Goal: Task Accomplishment & Management: Manage account settings

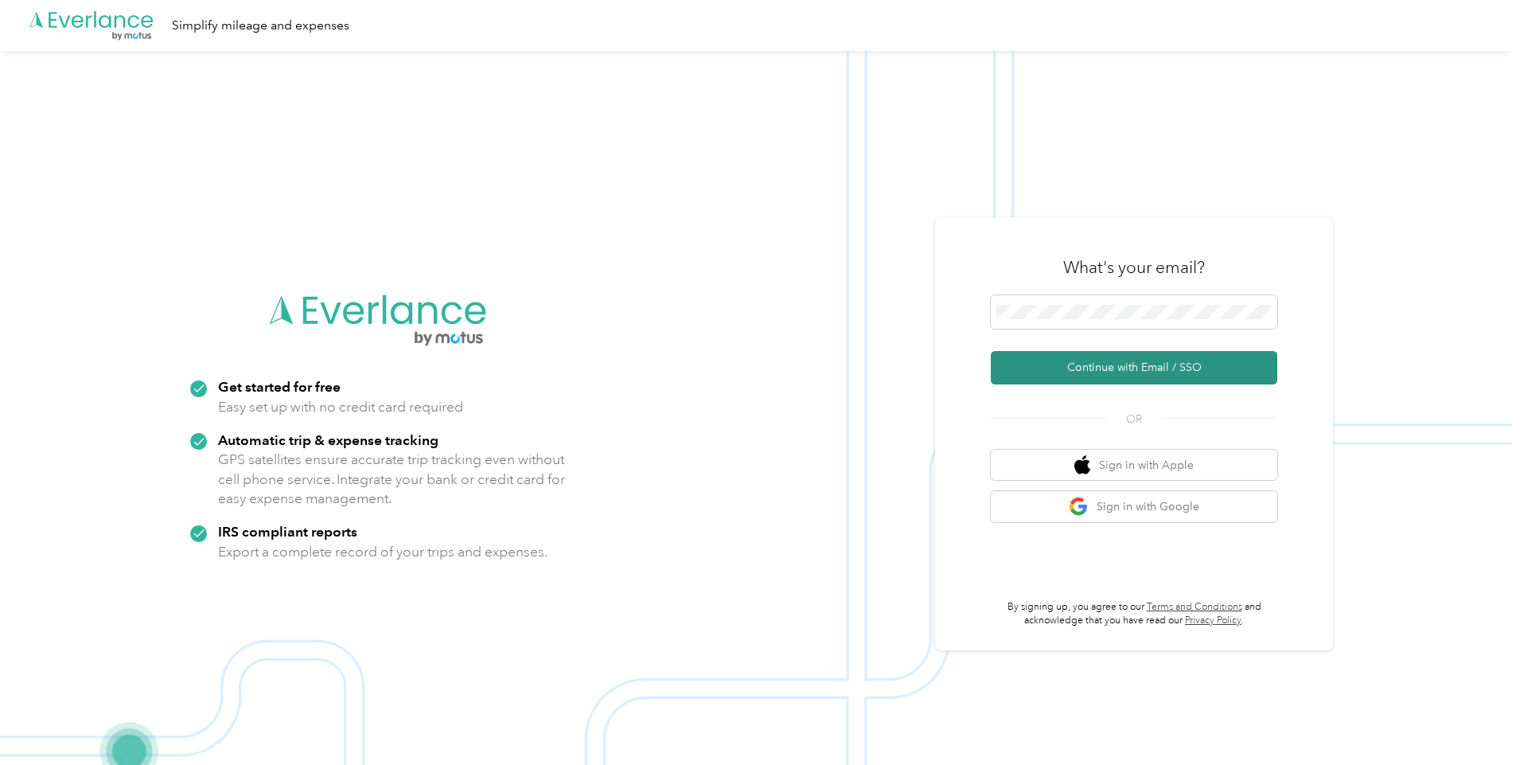
click at [1103, 362] on button "Continue with Email / SSO" at bounding box center [1134, 367] width 286 height 33
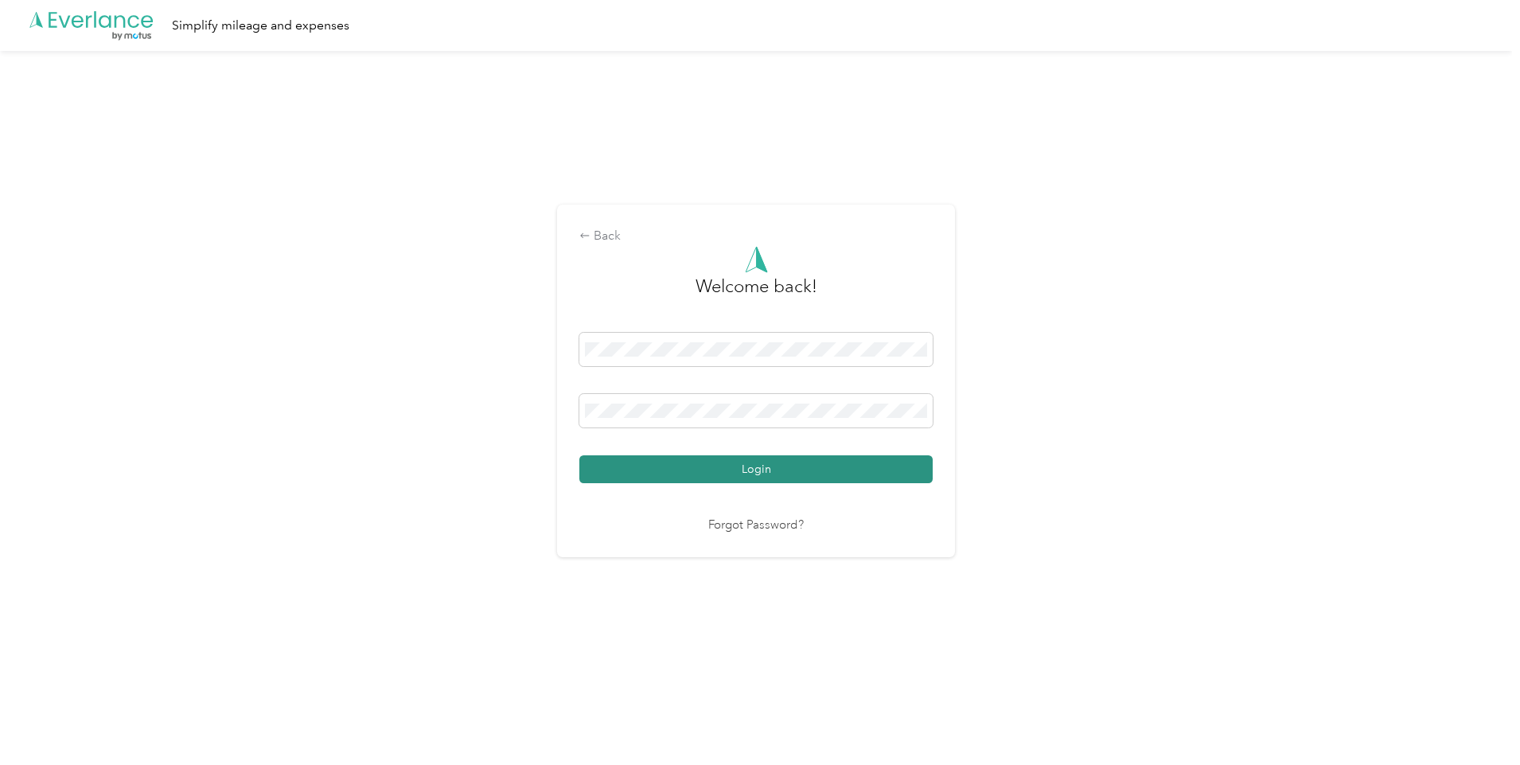
click at [757, 464] on button "Login" at bounding box center [755, 469] width 353 height 28
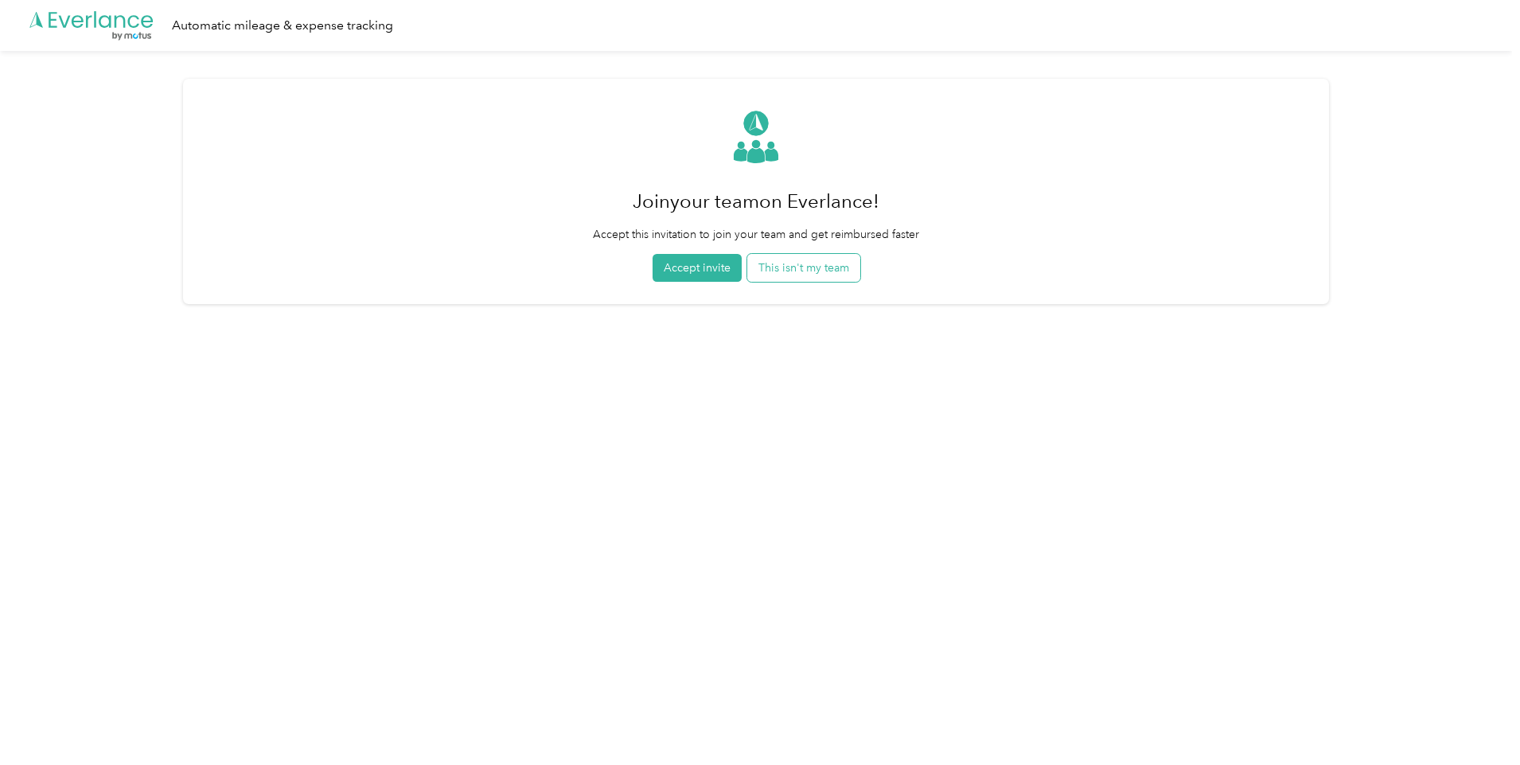
click at [835, 274] on button "This isn't my team" at bounding box center [803, 268] width 113 height 28
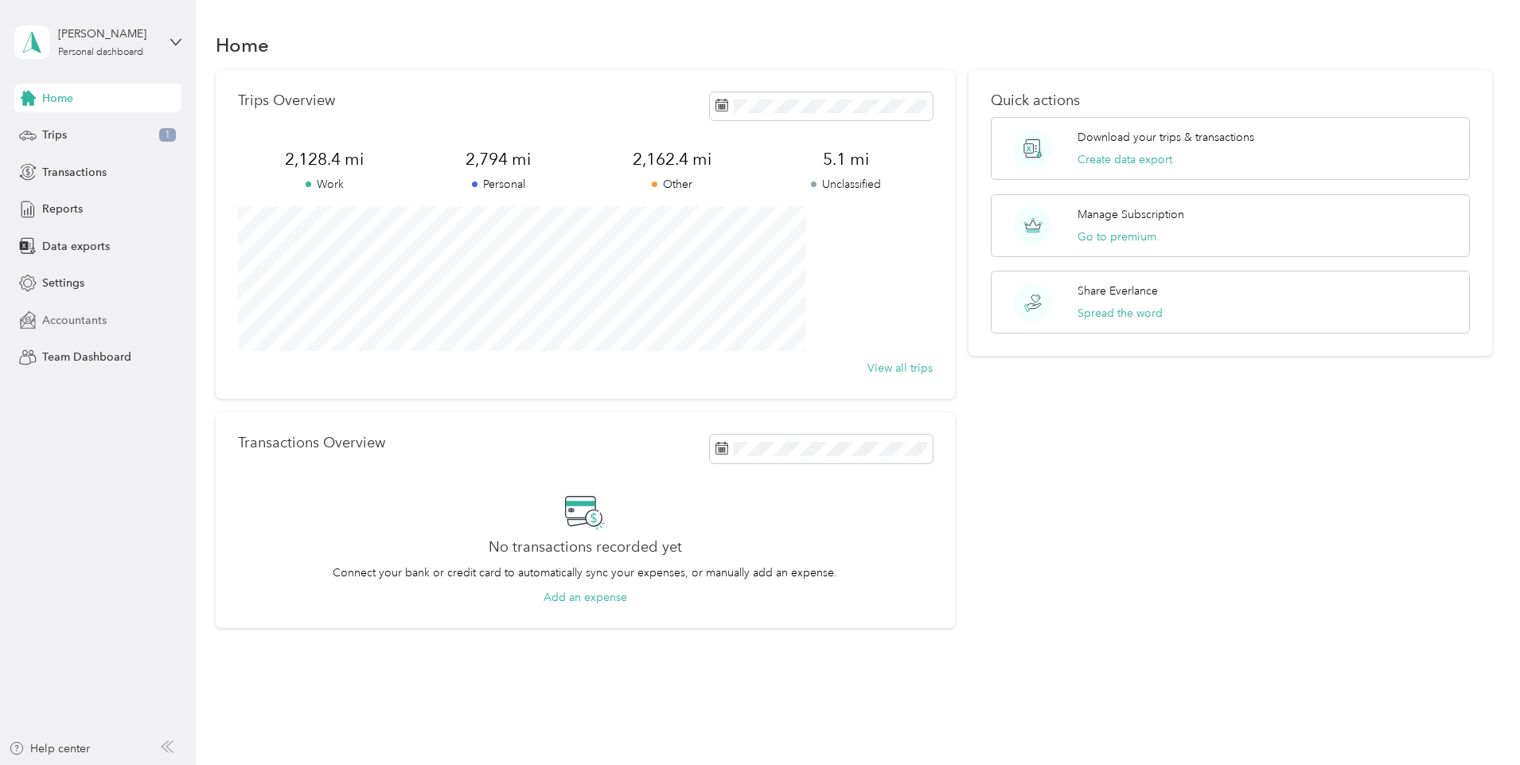
click at [83, 320] on span "Accountants" at bounding box center [74, 320] width 64 height 17
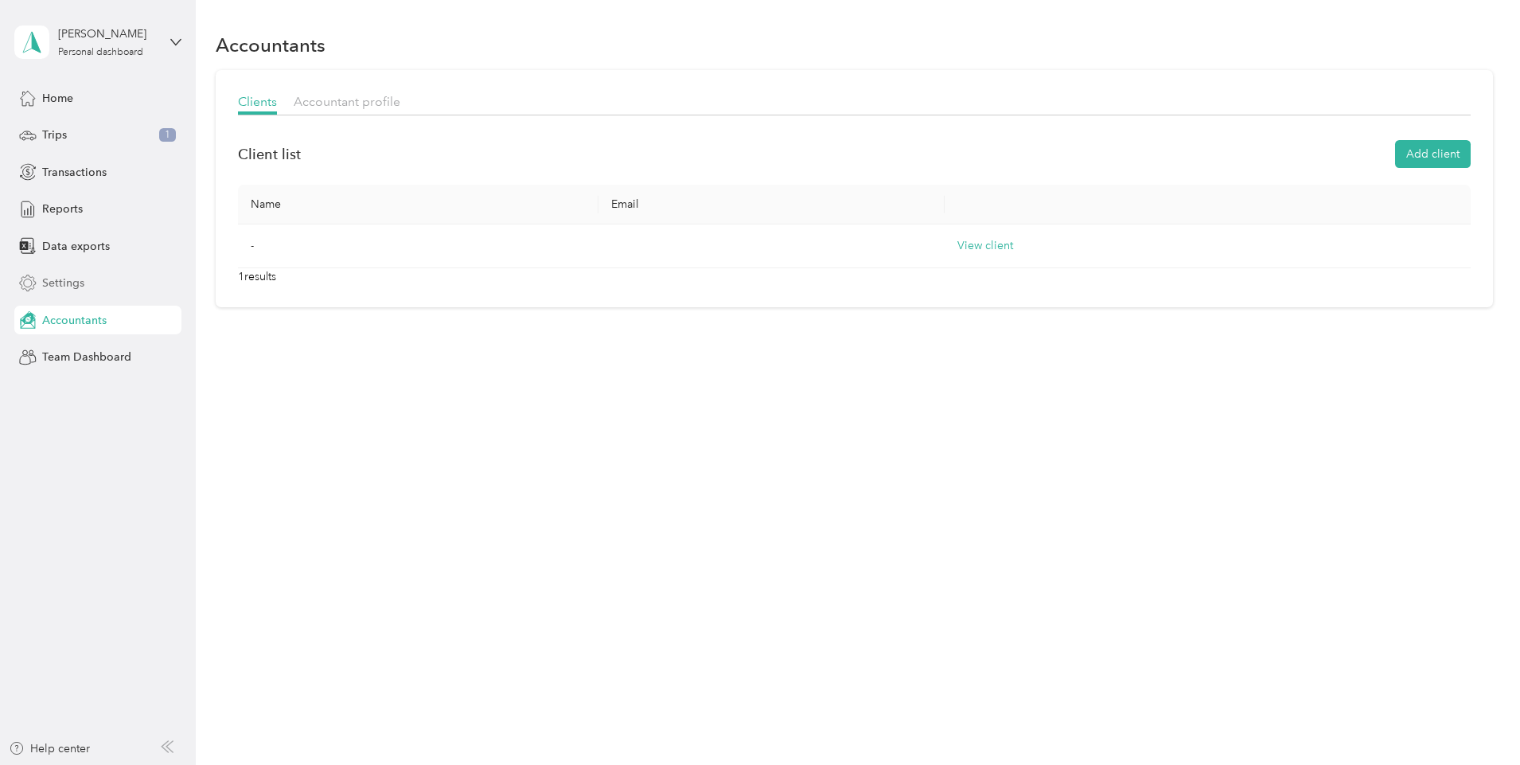
click at [70, 282] on span "Settings" at bounding box center [63, 283] width 42 height 17
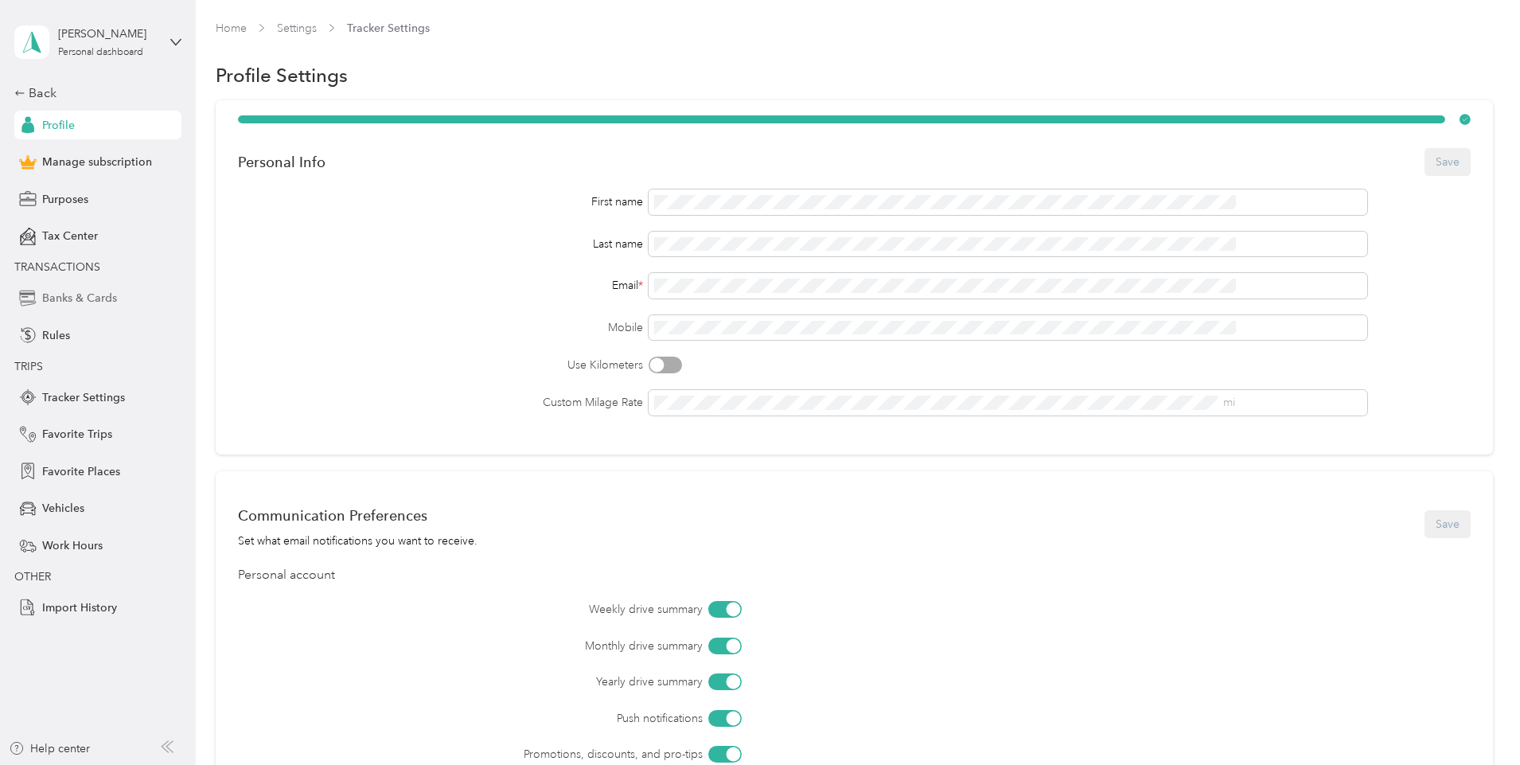
click at [108, 298] on span "Banks & Cards" at bounding box center [79, 298] width 75 height 17
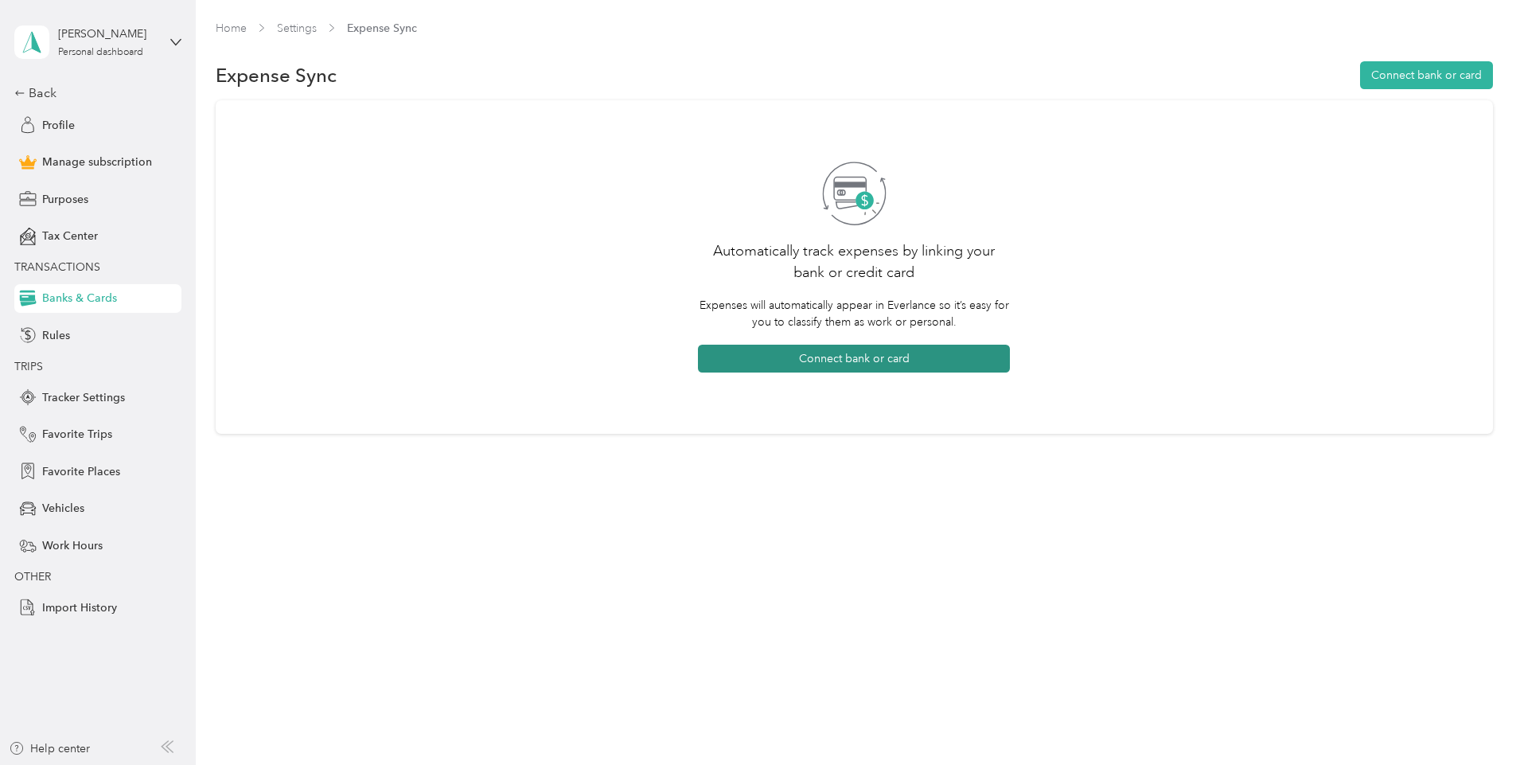
click at [868, 359] on button "Connect bank or card" at bounding box center [854, 359] width 312 height 28
click at [14, 92] on icon at bounding box center [19, 93] width 11 height 11
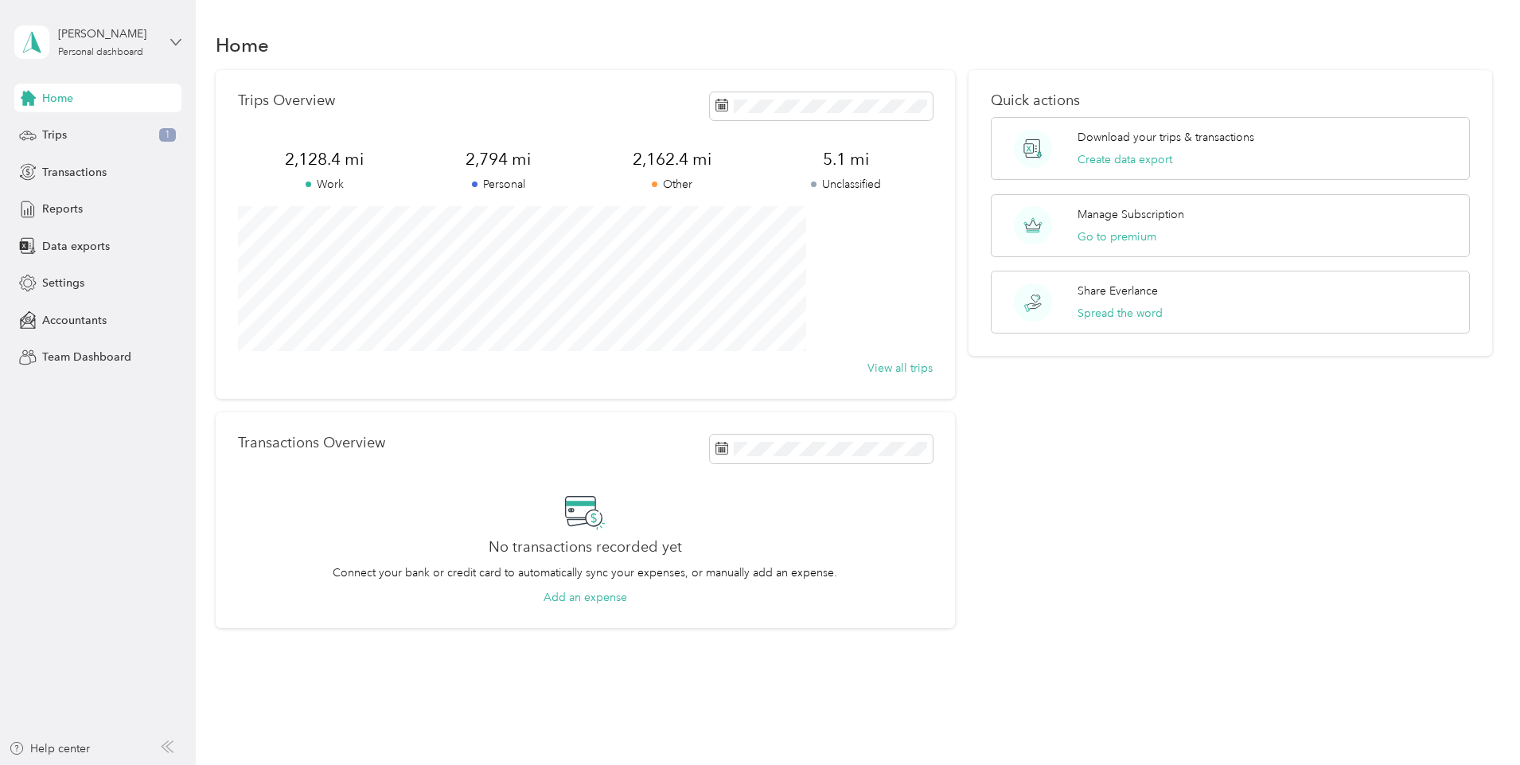
click at [174, 41] on icon at bounding box center [175, 42] width 11 height 11
click at [119, 129] on div "Log out" at bounding box center [181, 131] width 313 height 28
